Goal: Transaction & Acquisition: Purchase product/service

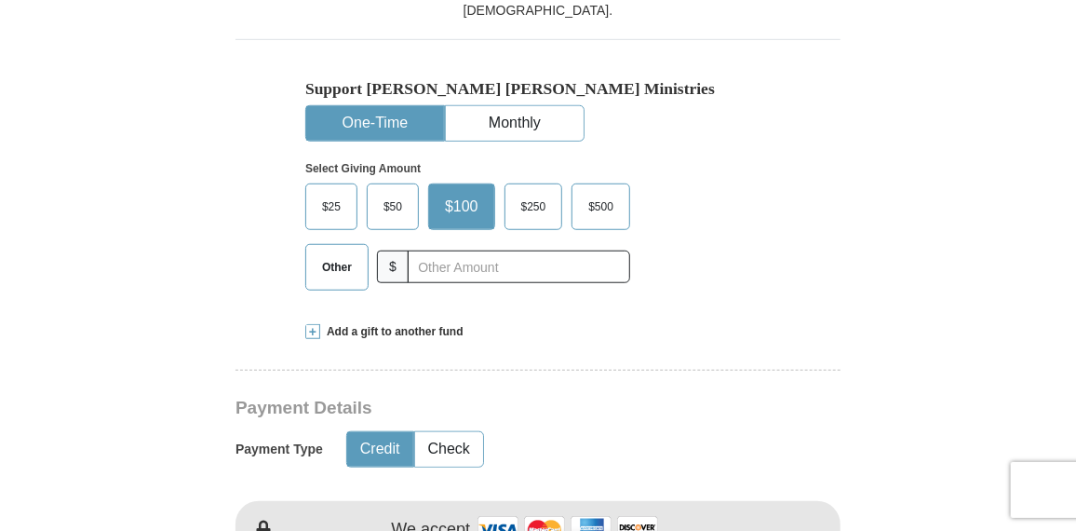
scroll to position [527, 0]
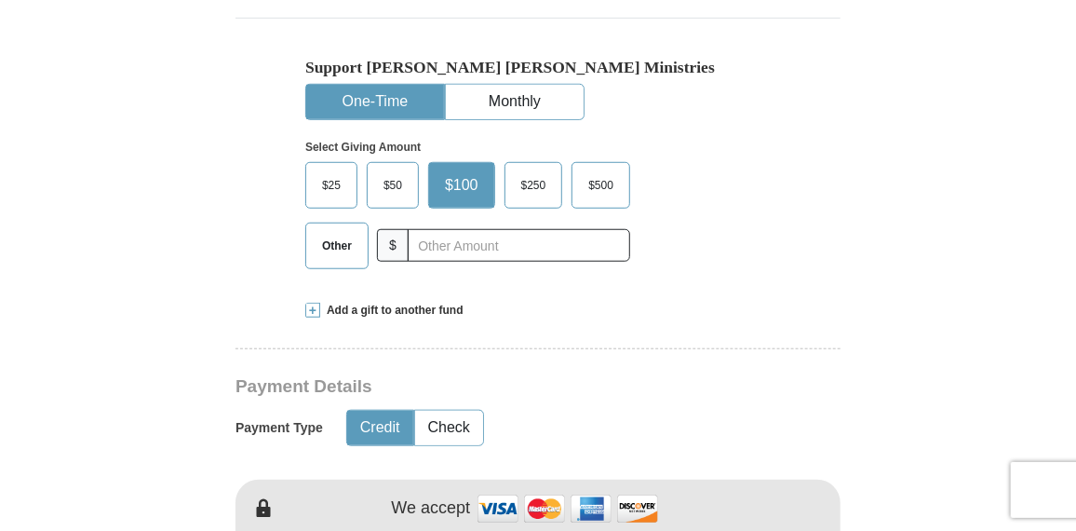
click at [388, 186] on span "$50" at bounding box center [392, 185] width 37 height 28
click at [0, 0] on input "$50" at bounding box center [0, 0] width 0 height 0
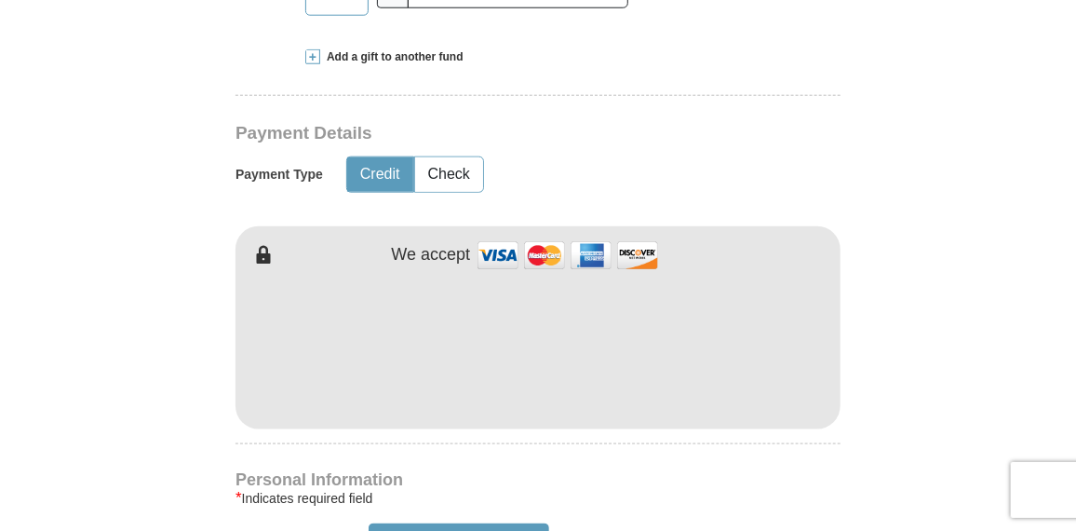
scroll to position [806, 0]
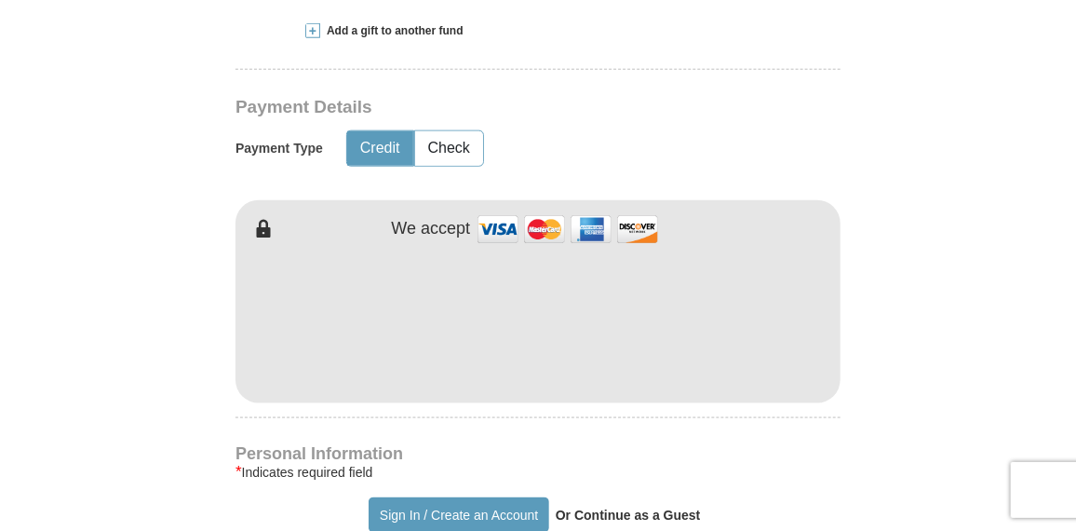
type input "Katy"
type input "[PERSON_NAME]"
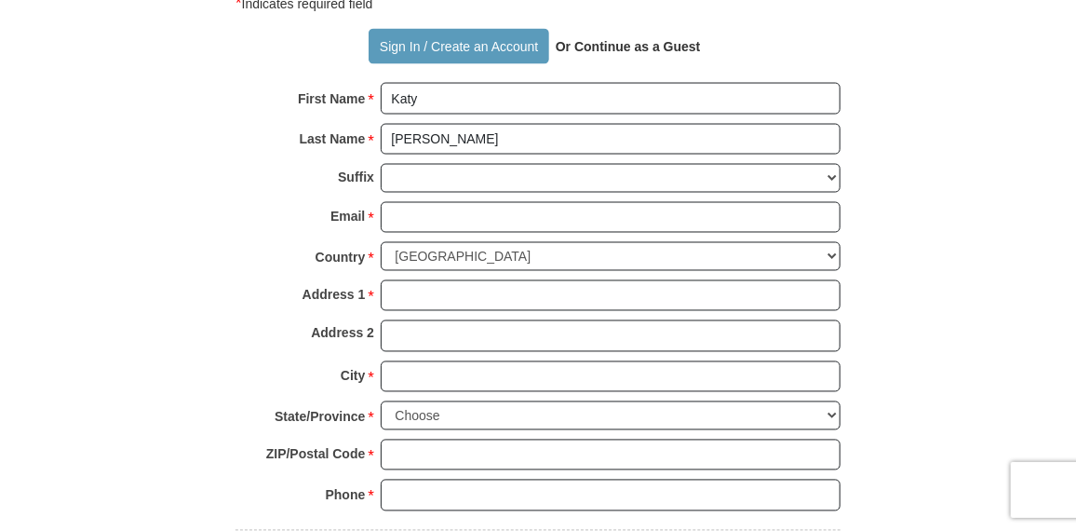
scroll to position [1272, 0]
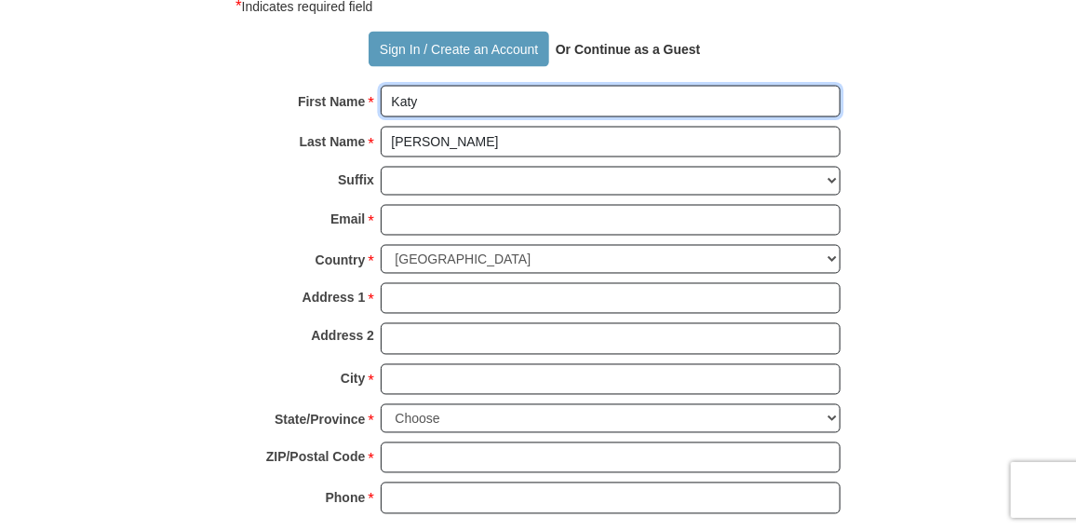
click at [476, 103] on input "Katy" at bounding box center [611, 102] width 460 height 32
click at [454, 102] on input "Katy" at bounding box center [611, 102] width 460 height 32
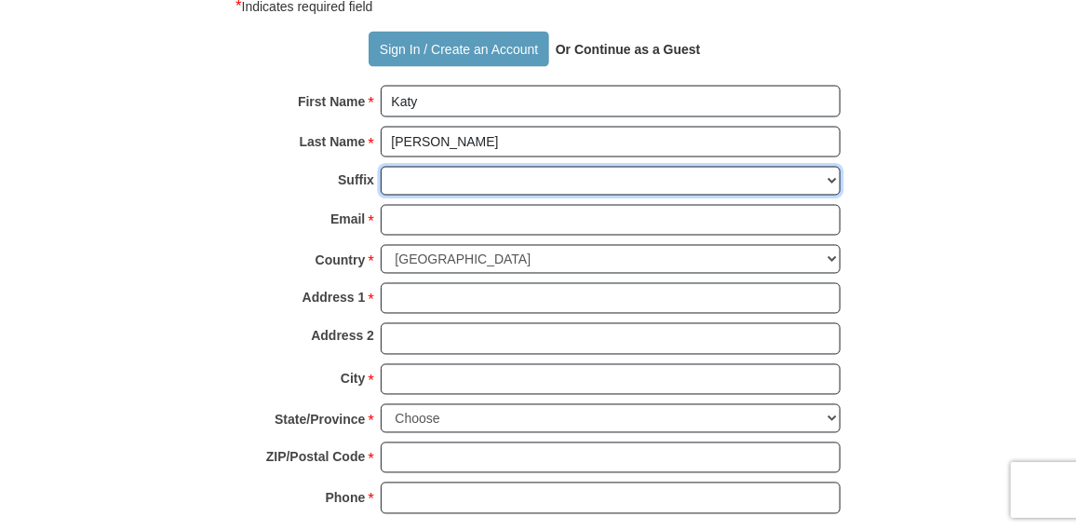
click at [466, 172] on select "[PERSON_NAME] I II III IV V VI" at bounding box center [611, 181] width 460 height 29
click at [444, 169] on select "[PERSON_NAME] I II III IV V VI" at bounding box center [611, 181] width 460 height 29
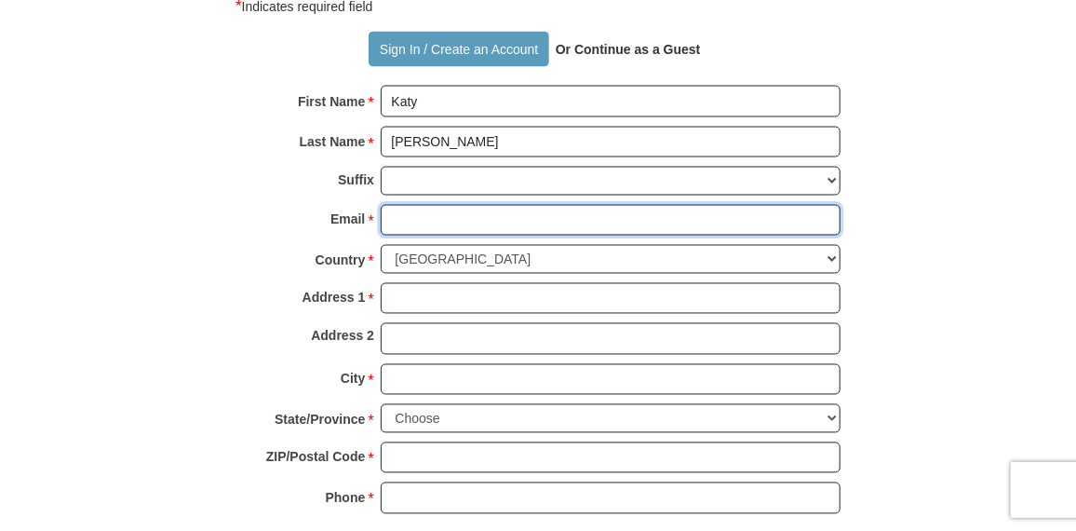
click at [439, 212] on input "Email *" at bounding box center [611, 221] width 460 height 32
type input "[EMAIL_ADDRESS][DOMAIN_NAME]"
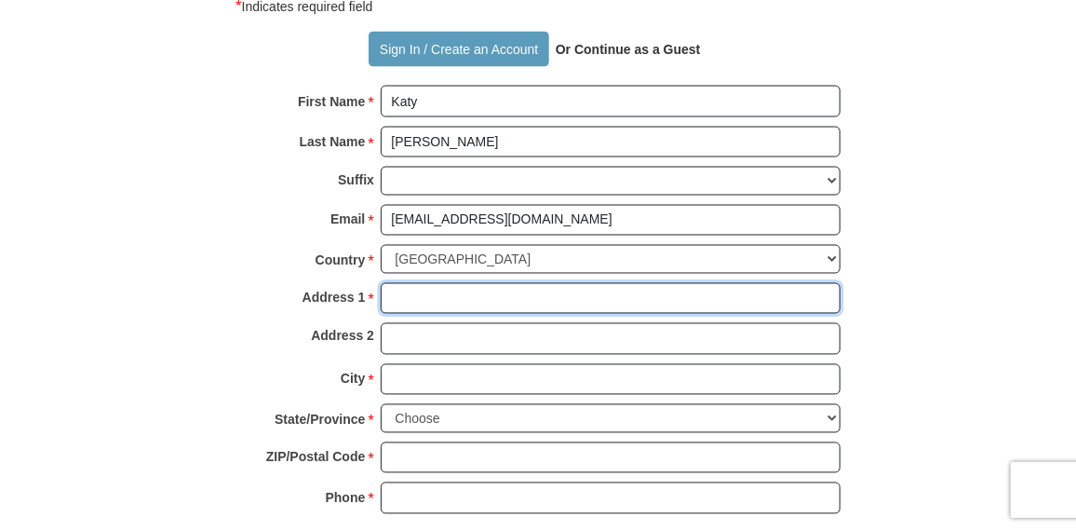
type input "[STREET_ADDRESS]"
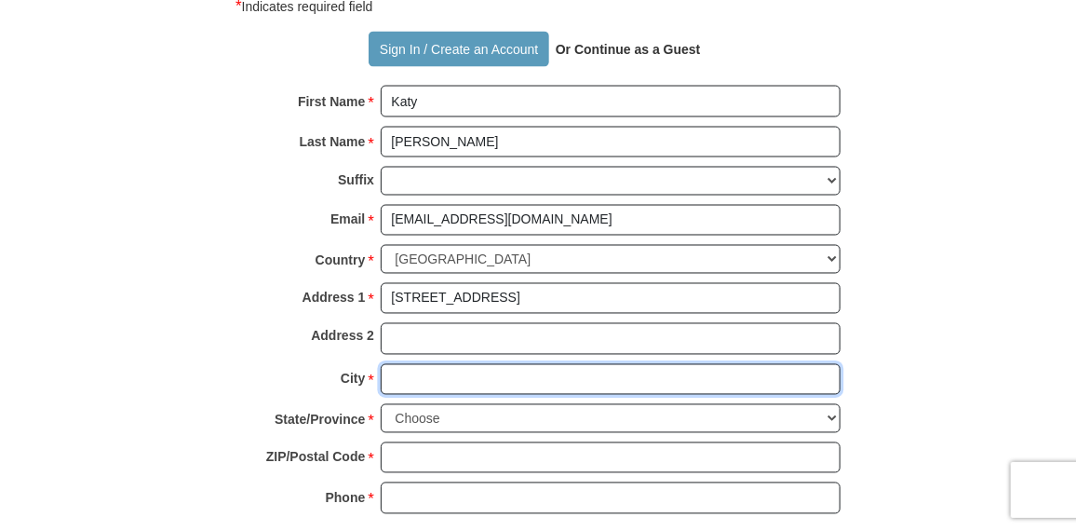
type input "Plano"
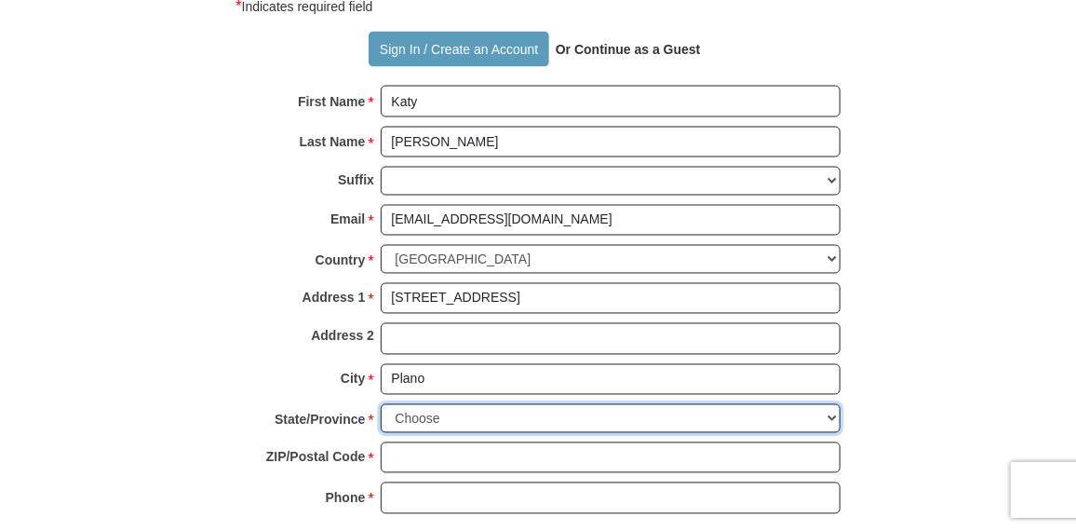
select select "[GEOGRAPHIC_DATA]"
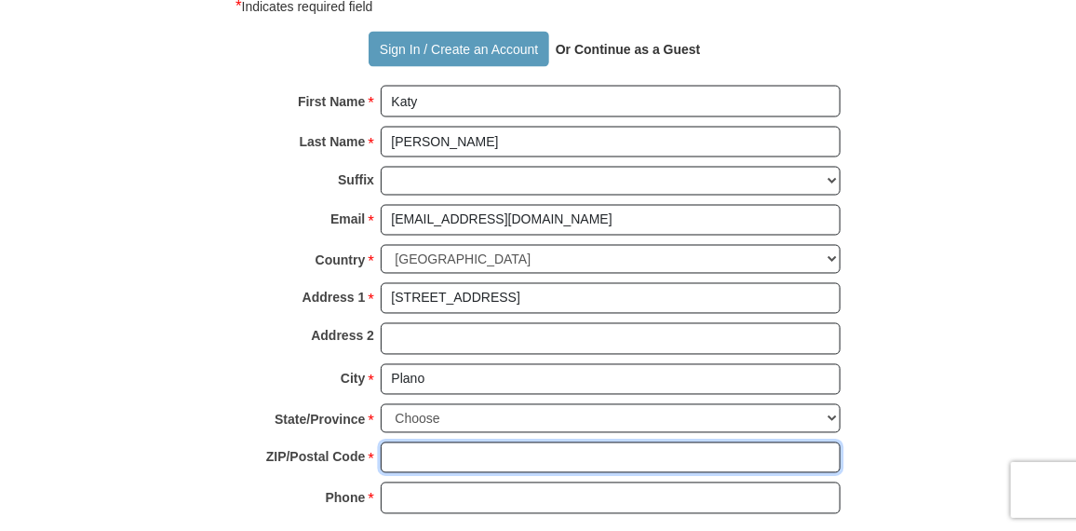
type input "75075"
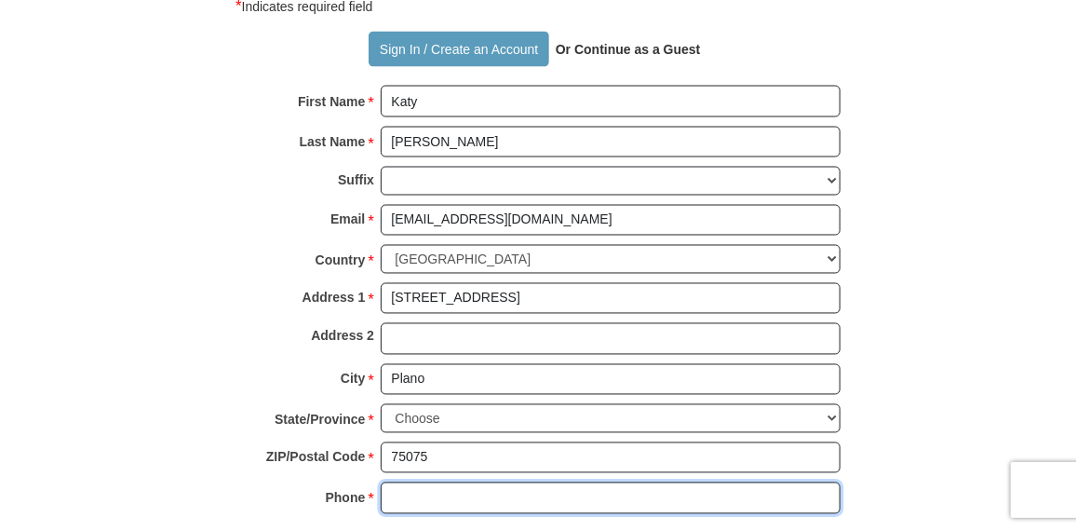
type input "4696156970"
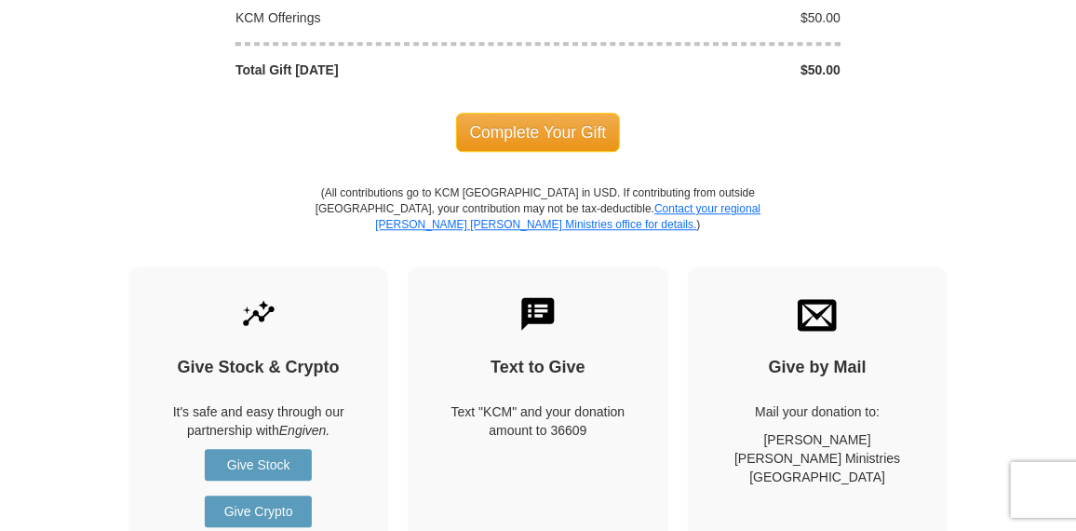
scroll to position [2047, 0]
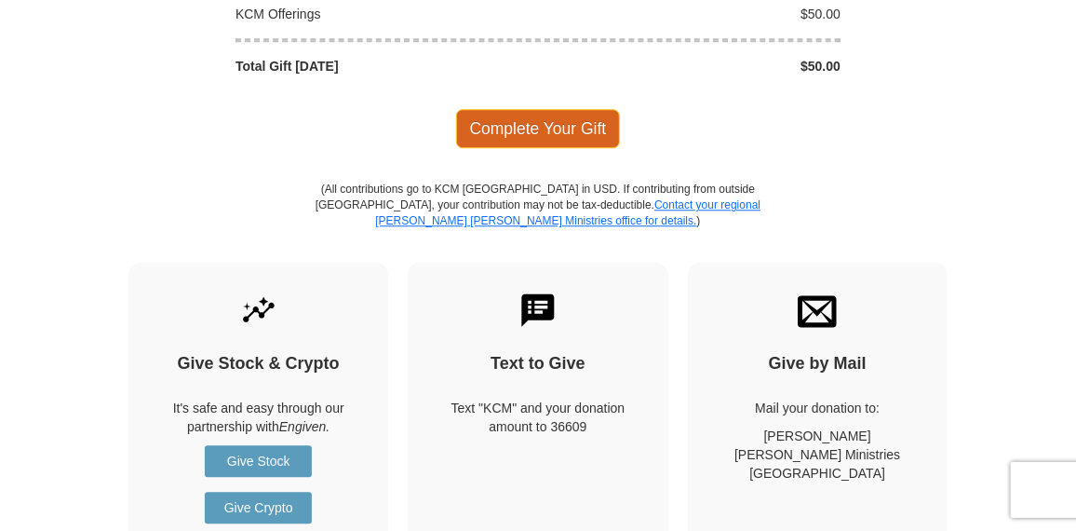
click at [506, 109] on span "Complete Your Gift" at bounding box center [538, 128] width 165 height 39
